Goal: Understand process/instructions

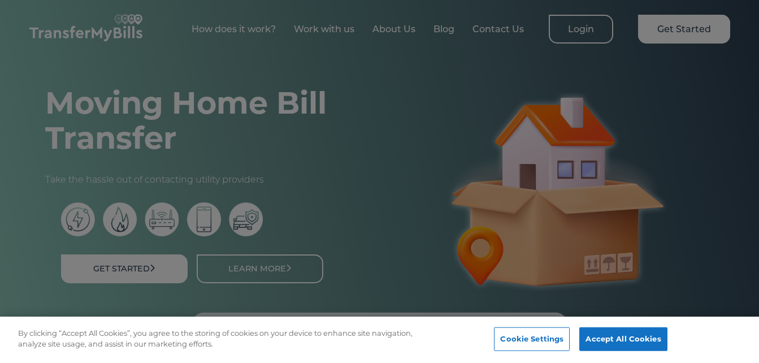
click at [31, 220] on div at bounding box center [379, 181] width 759 height 363
click at [616, 342] on button "Accept All Cookies" at bounding box center [624, 339] width 88 height 24
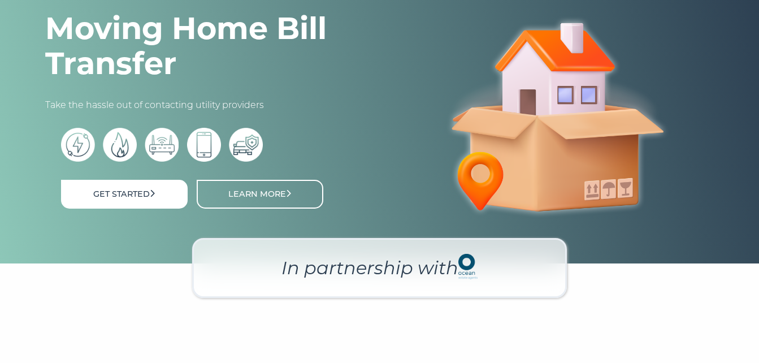
scroll to position [45, 0]
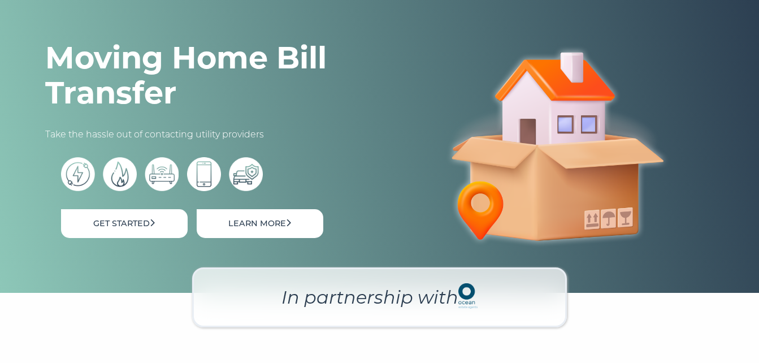
click at [244, 224] on link "Learn More" at bounding box center [260, 223] width 127 height 29
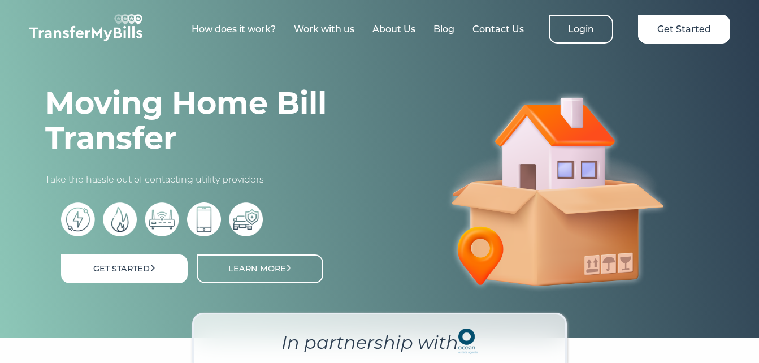
click at [265, 29] on link "How does it work?" at bounding box center [234, 29] width 84 height 11
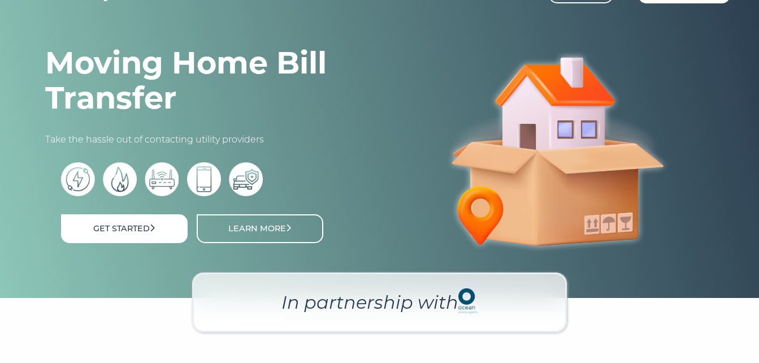
scroll to position [45, 0]
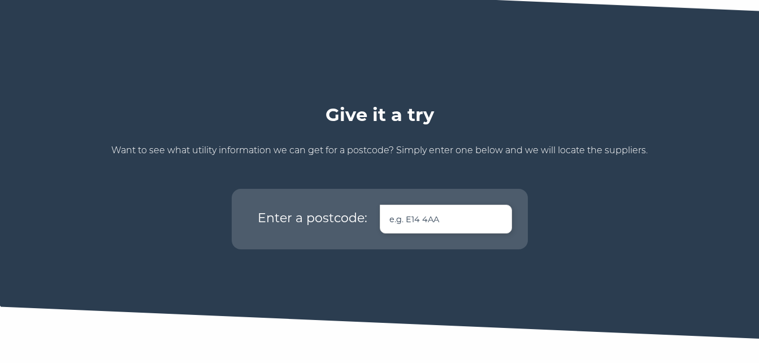
scroll to position [679, 0]
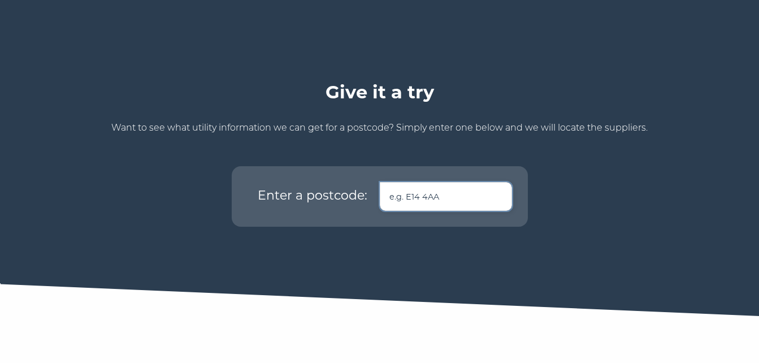
click at [431, 182] on input "text" at bounding box center [446, 196] width 132 height 29
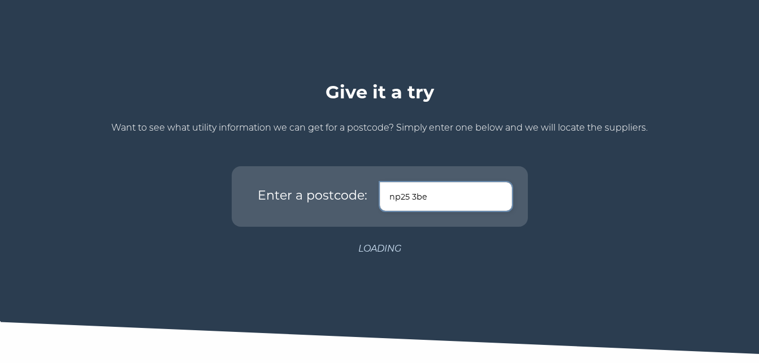
type input "np25 3be"
